Goal: Transaction & Acquisition: Purchase product/service

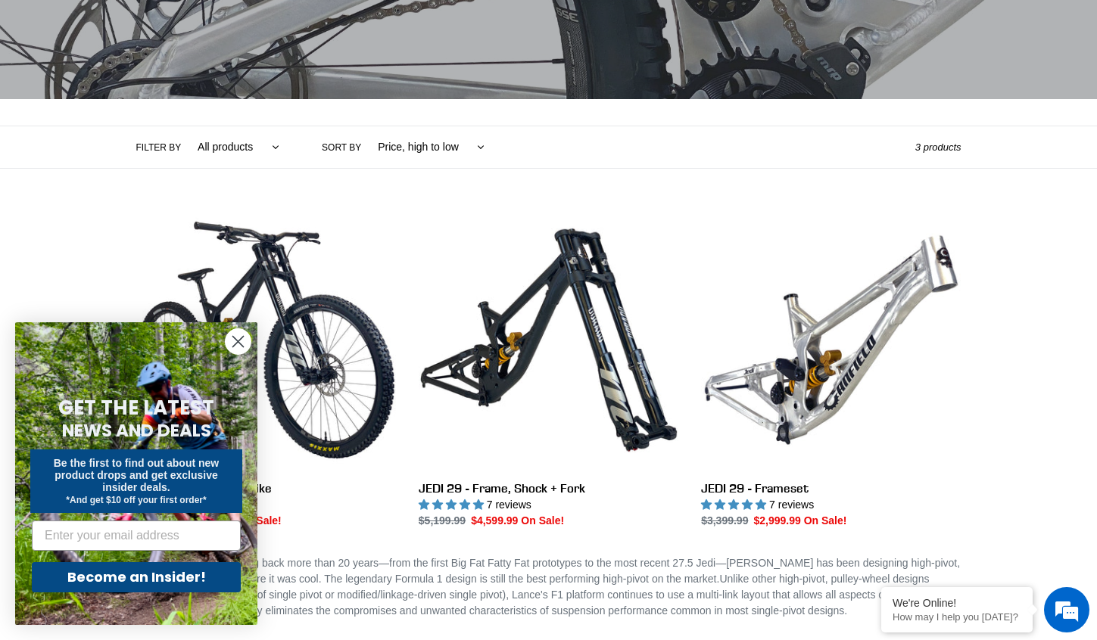
click at [241, 346] on circle "Close dialog" at bounding box center [238, 341] width 25 height 25
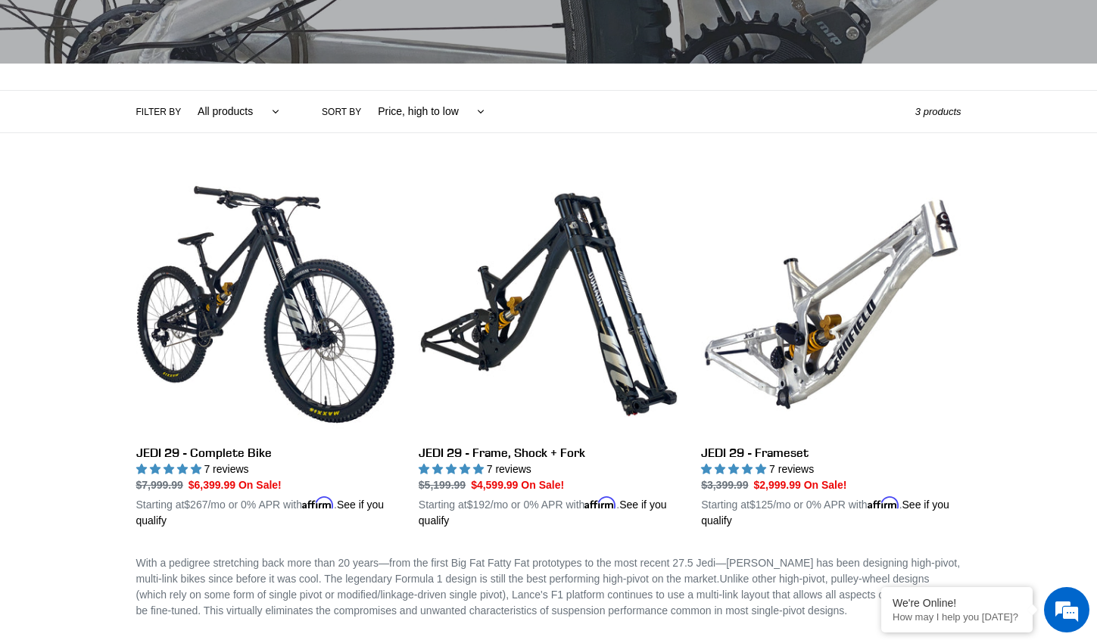
scroll to position [278, 0]
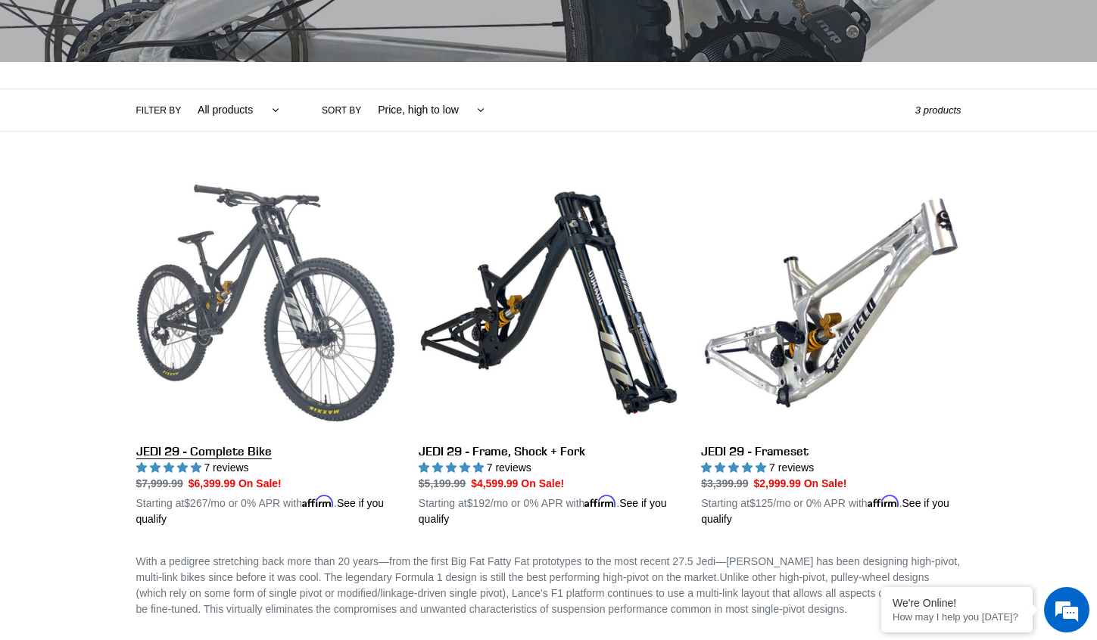
click at [320, 356] on link "JEDI 29 - Complete Bike" at bounding box center [266, 350] width 260 height 354
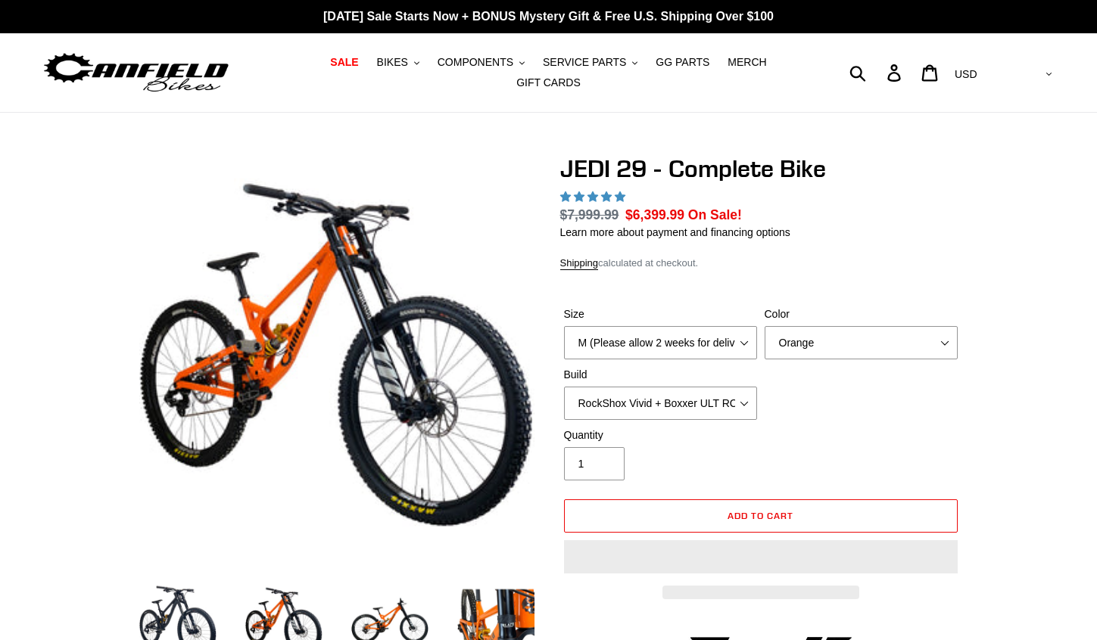
select select "highest-rating"
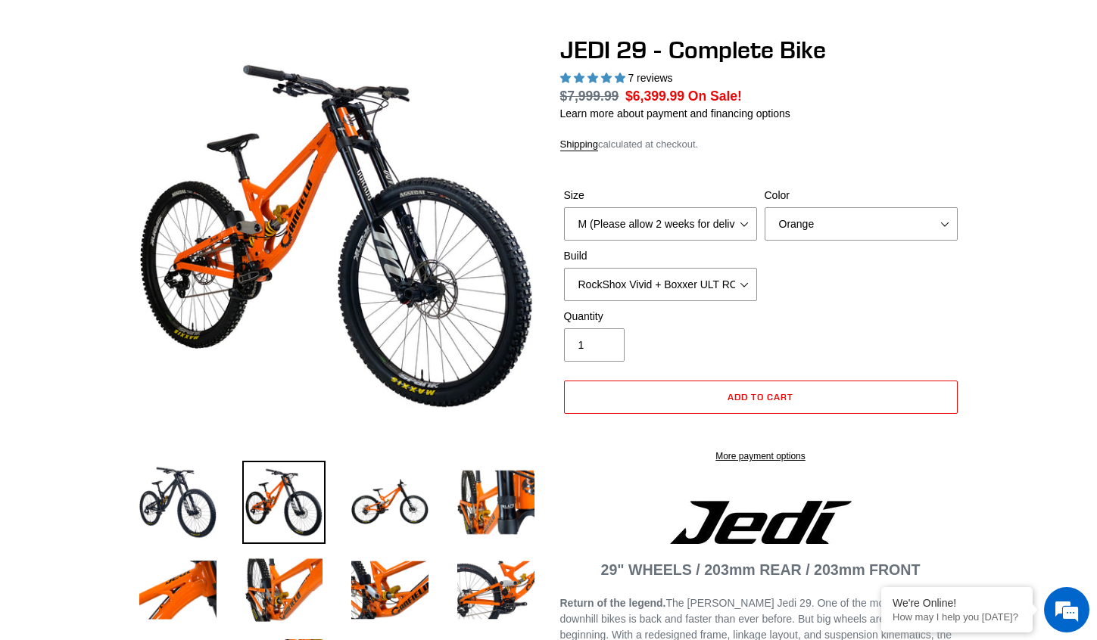
scroll to position [123, 0]
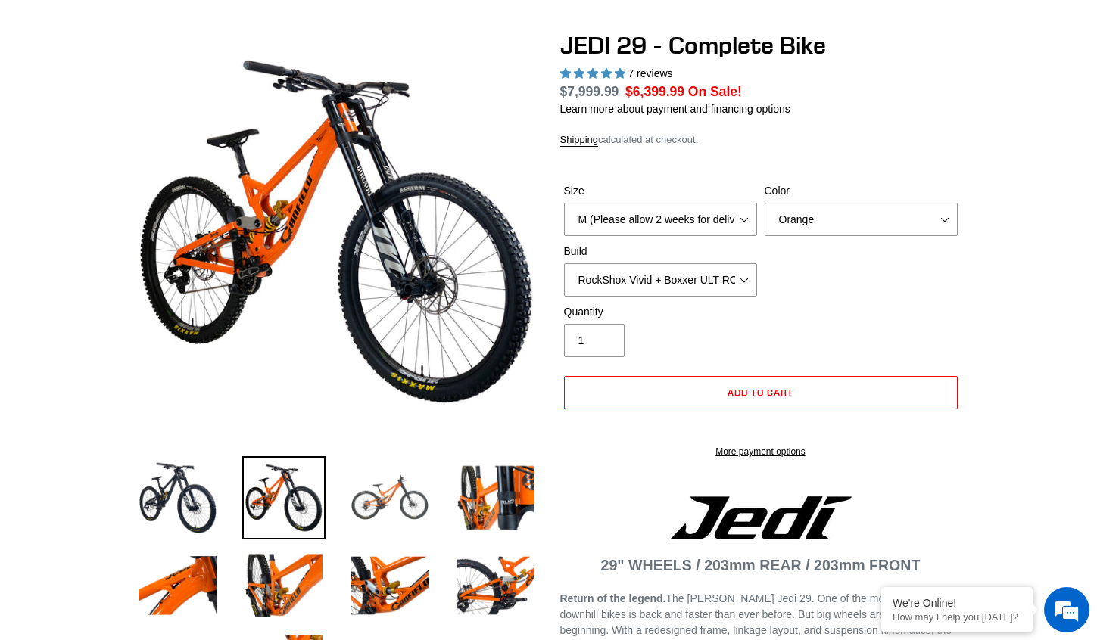
click at [384, 515] on img at bounding box center [389, 497] width 83 height 83
